Goal: Task Accomplishment & Management: Complete application form

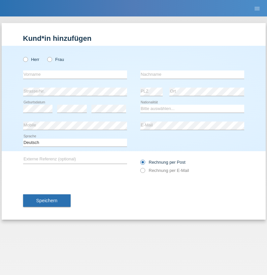
radio input "true"
click at [75, 75] on input "text" at bounding box center [75, 75] width 104 height 8
type input "naime"
click at [192, 75] on input "text" at bounding box center [192, 75] width 104 height 8
type input "llugiqi"
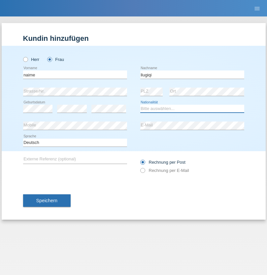
select select "CH"
radio input "true"
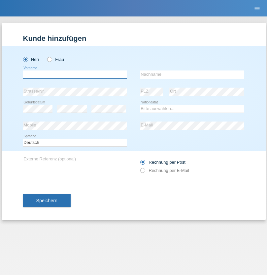
click at [75, 75] on input "text" at bounding box center [75, 75] width 104 height 8
type input "Mustafa"
click at [192, 75] on input "text" at bounding box center [192, 75] width 104 height 8
type input "Sokol"
select select "XK"
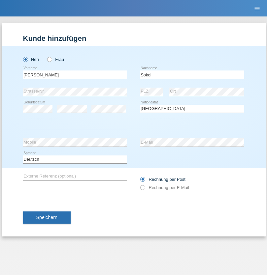
select select "C"
select select "02"
select select "08"
select select "1988"
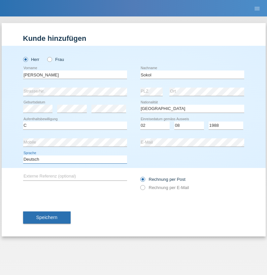
select select "en"
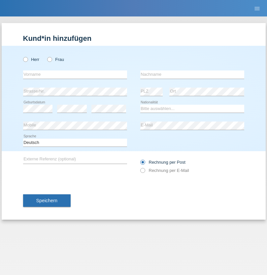
radio input "true"
click at [75, 75] on input "text" at bounding box center [75, 75] width 104 height 8
type input "Mustafa"
click at [192, 75] on input "text" at bounding box center [192, 75] width 104 height 8
type input "Sokol"
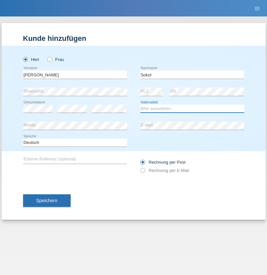
select select "XK"
select select "C"
select select "02"
select select "08"
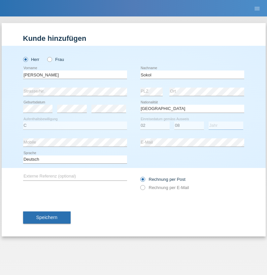
select select "1988"
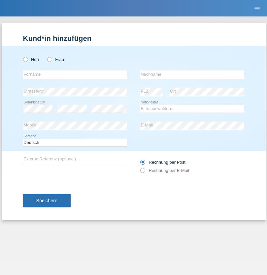
radio input "true"
click at [75, 75] on input "text" at bounding box center [75, 75] width 104 height 8
type input "Shanas"
click at [192, 75] on input "text" at bounding box center [192, 75] width 104 height 8
type input "Baranati"
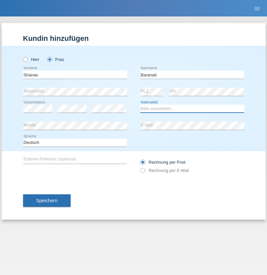
select select "CH"
radio input "true"
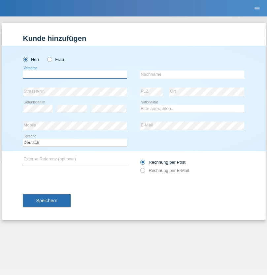
click at [75, 75] on input "text" at bounding box center [75, 75] width 104 height 8
type input "[PERSON_NAME]"
click at [192, 75] on input "text" at bounding box center [192, 75] width 104 height 8
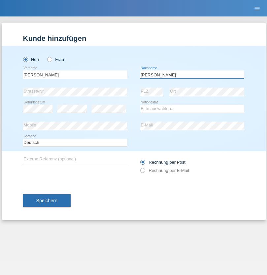
type input "[PERSON_NAME]"
select select "PL"
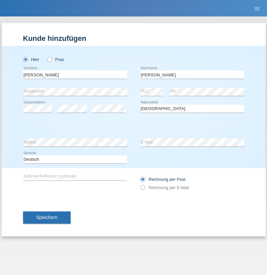
select select "C"
select select "11"
select select "01"
select select "2007"
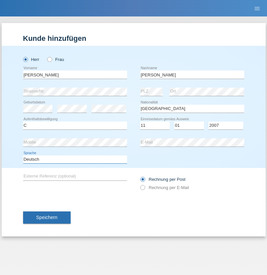
select select "en"
